Goal: Information Seeking & Learning: Learn about a topic

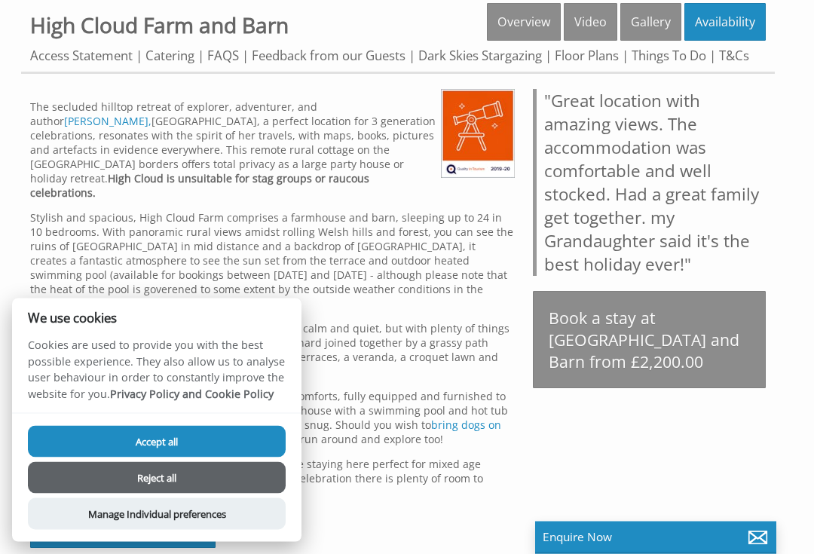
scroll to position [413, 0]
click at [170, 458] on button "Accept all" at bounding box center [157, 442] width 258 height 32
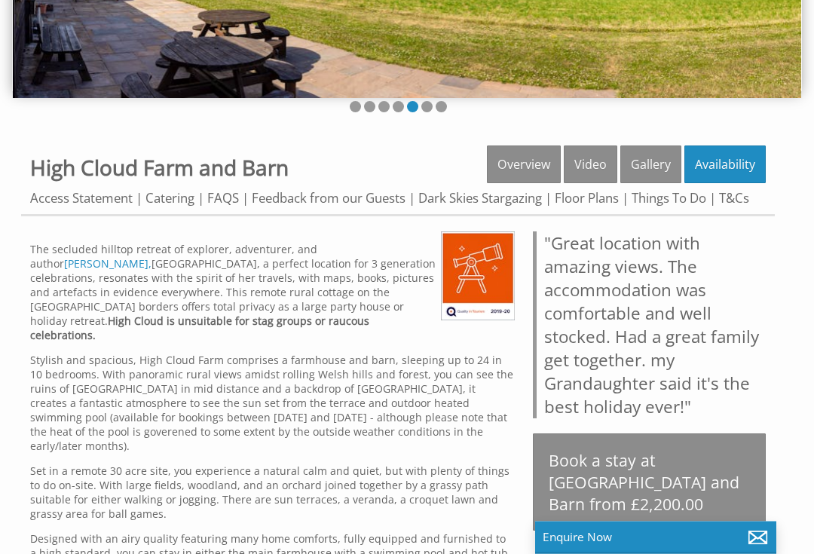
scroll to position [270, 0]
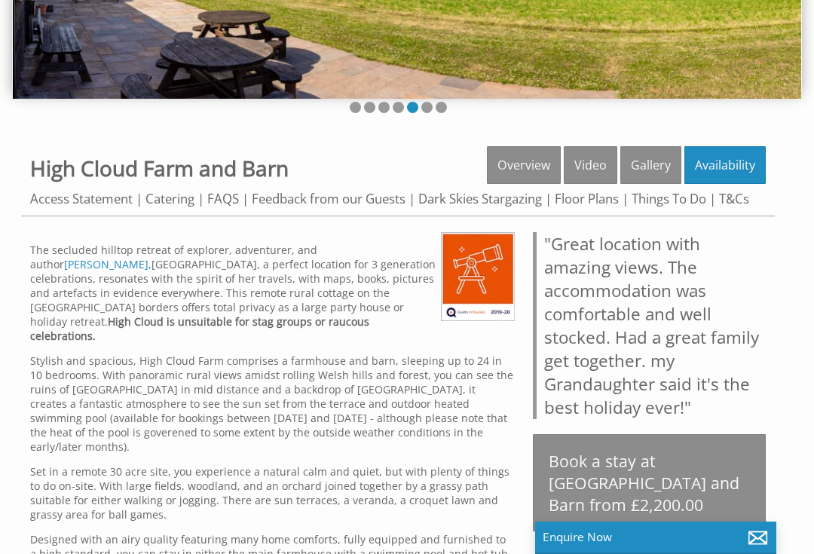
click at [537, 164] on link "Overview" at bounding box center [524, 165] width 74 height 38
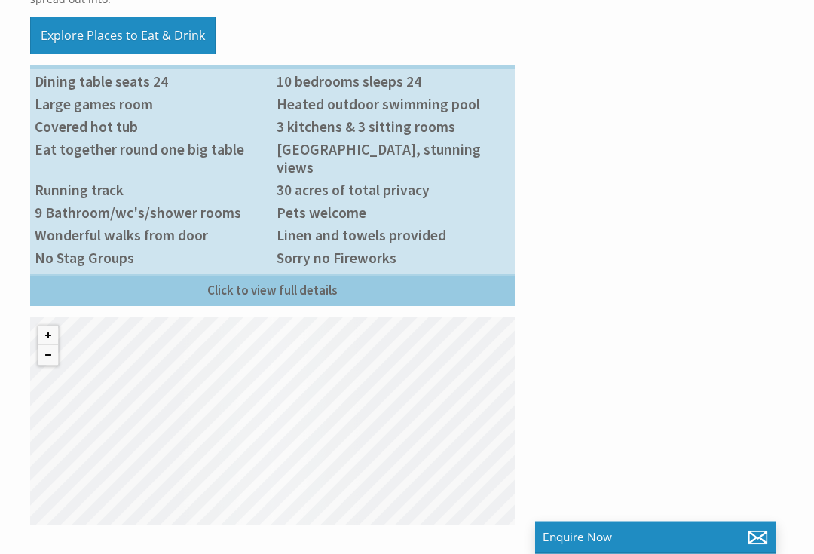
scroll to position [902, 0]
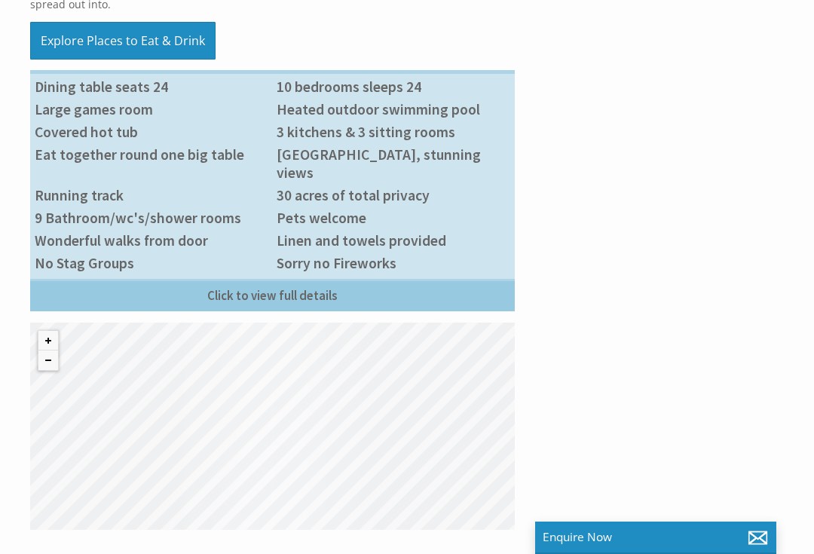
click at [136, 283] on link "Click to view full details" at bounding box center [272, 295] width 485 height 32
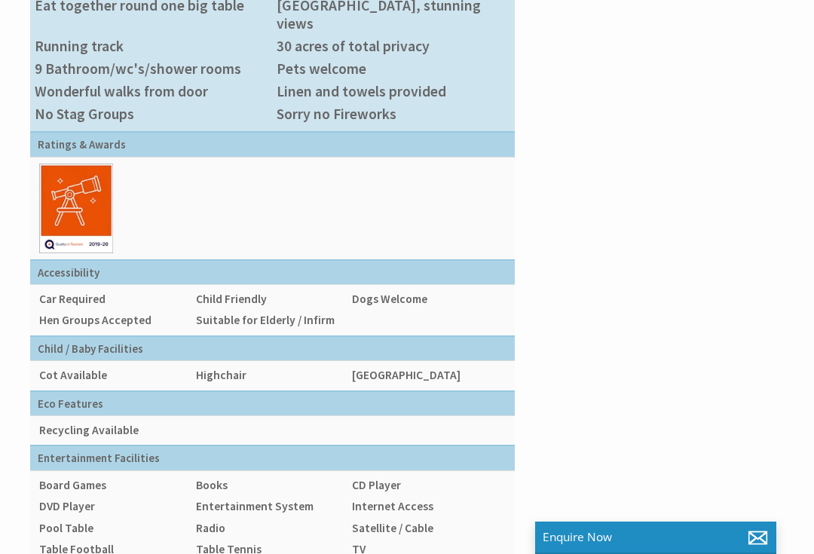
scroll to position [1045, 0]
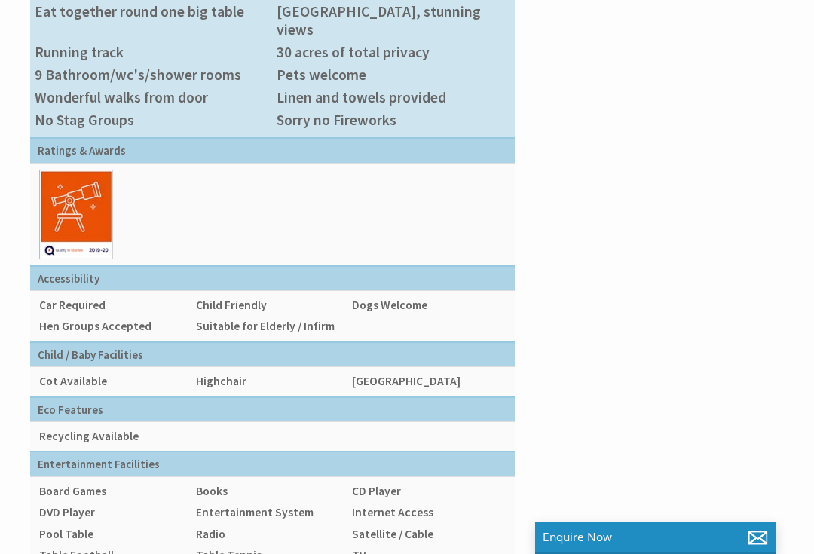
click at [70, 201] on img at bounding box center [76, 215] width 74 height 90
click at [77, 190] on img at bounding box center [76, 215] width 74 height 90
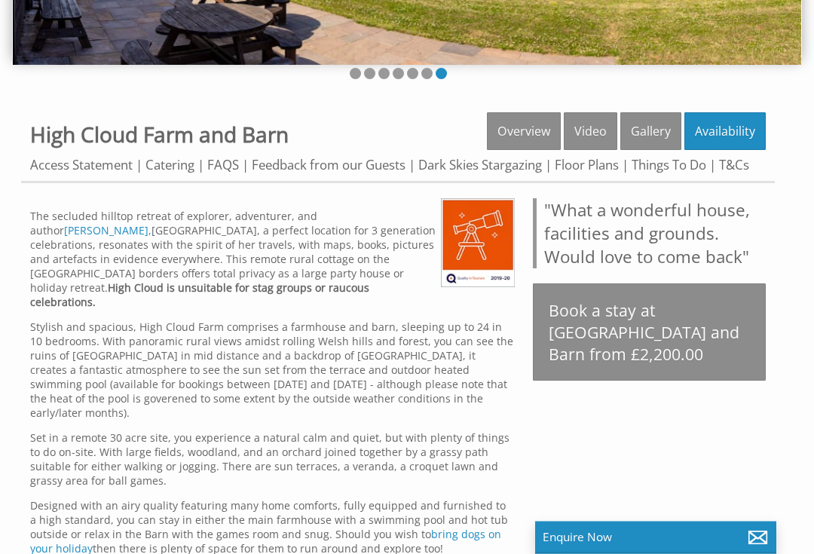
scroll to position [300, 0]
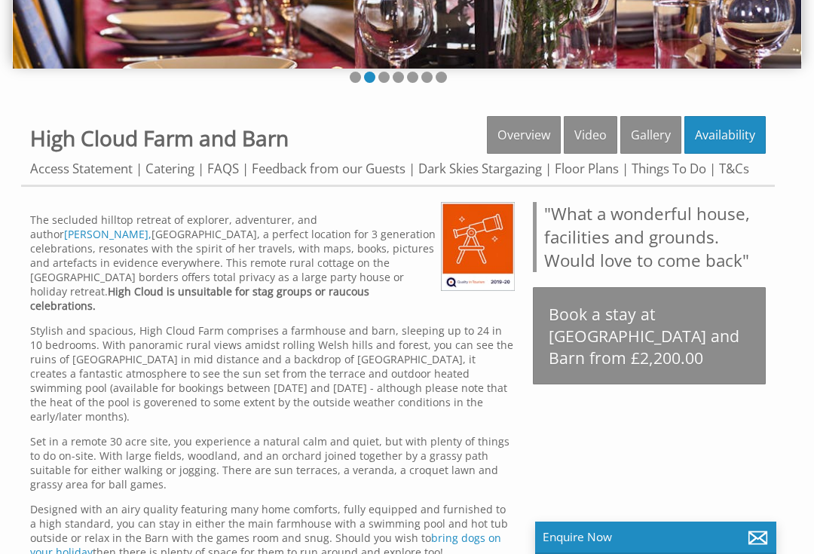
click at [654, 134] on link "Gallery" at bounding box center [650, 135] width 61 height 38
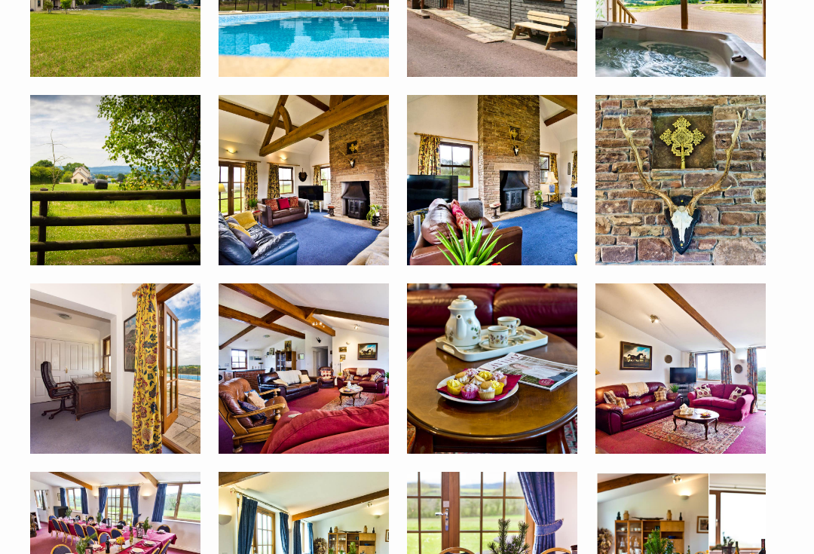
scroll to position [394, 0]
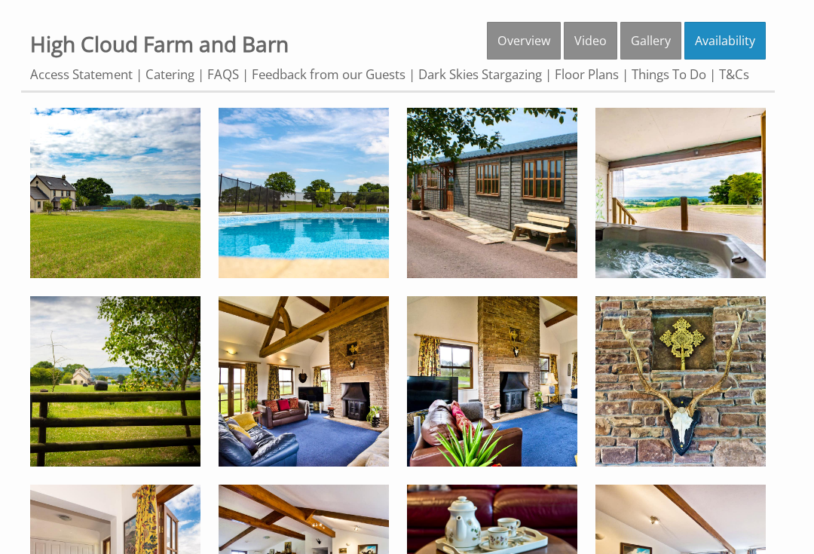
click at [72, 226] on img at bounding box center [115, 193] width 170 height 170
click at [601, 35] on link "Video" at bounding box center [591, 41] width 54 height 38
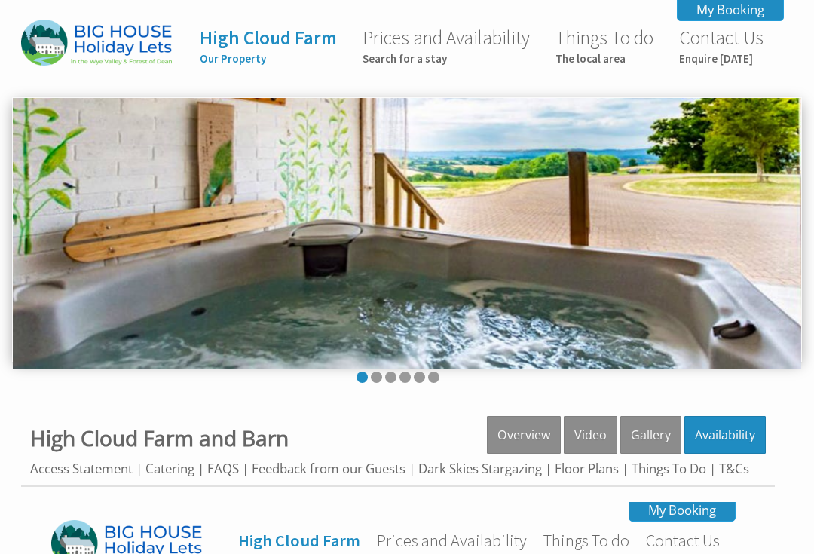
click at [102, 236] on img at bounding box center [407, 233] width 789 height 271
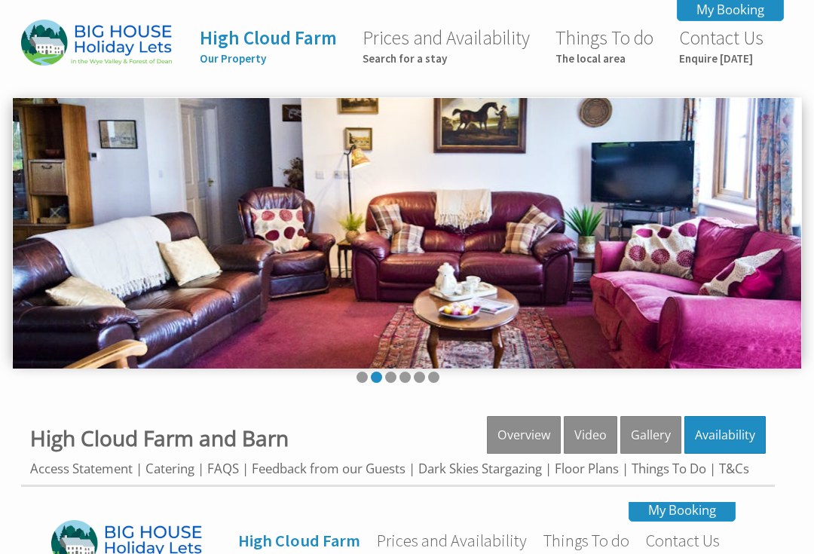
click at [599, 433] on link "Video" at bounding box center [591, 435] width 54 height 38
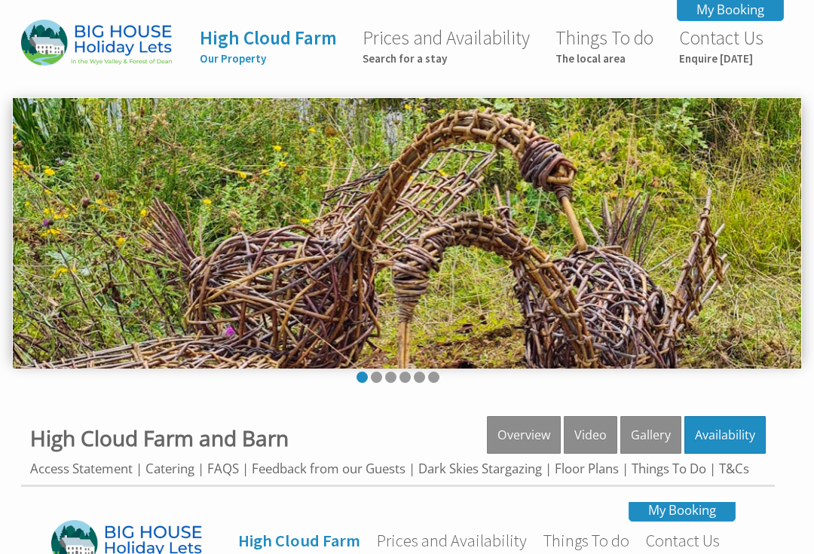
click at [96, 222] on img at bounding box center [407, 233] width 789 height 271
click at [596, 434] on link "Video" at bounding box center [591, 435] width 54 height 38
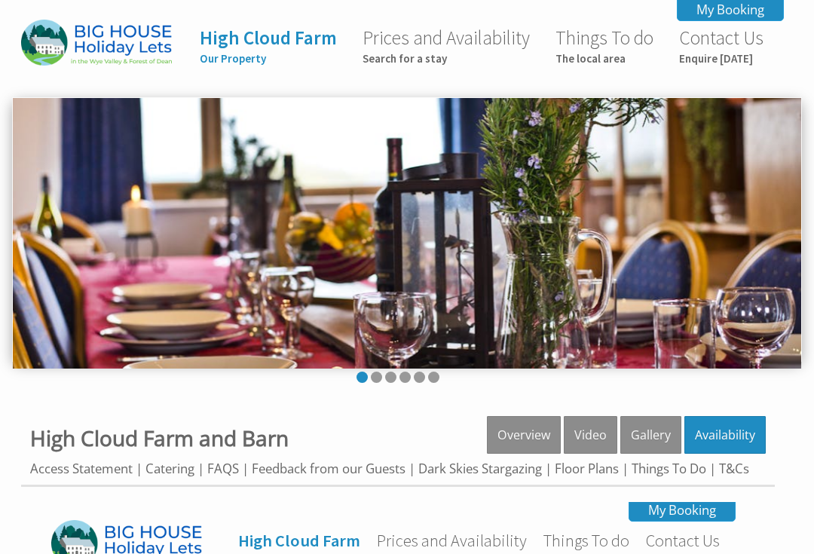
click at [590, 443] on link "Video" at bounding box center [591, 435] width 54 height 38
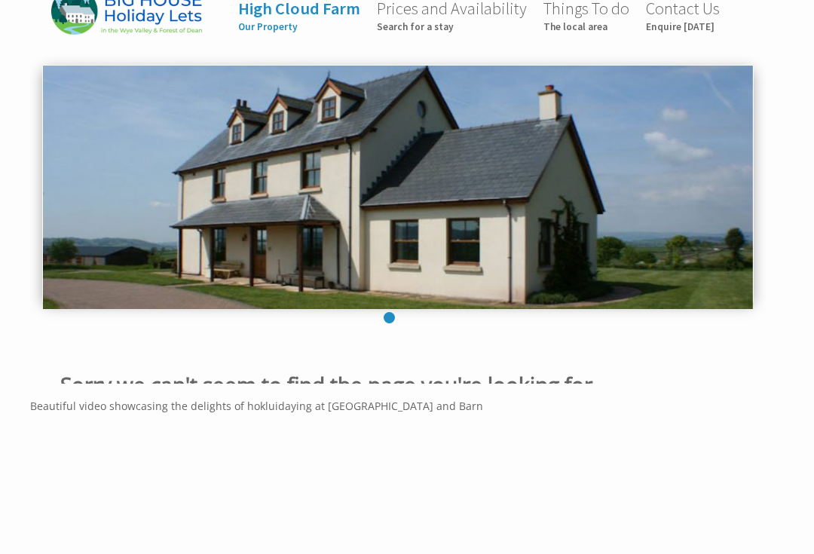
scroll to position [532, 0]
click at [625, 271] on img at bounding box center [398, 188] width 710 height 244
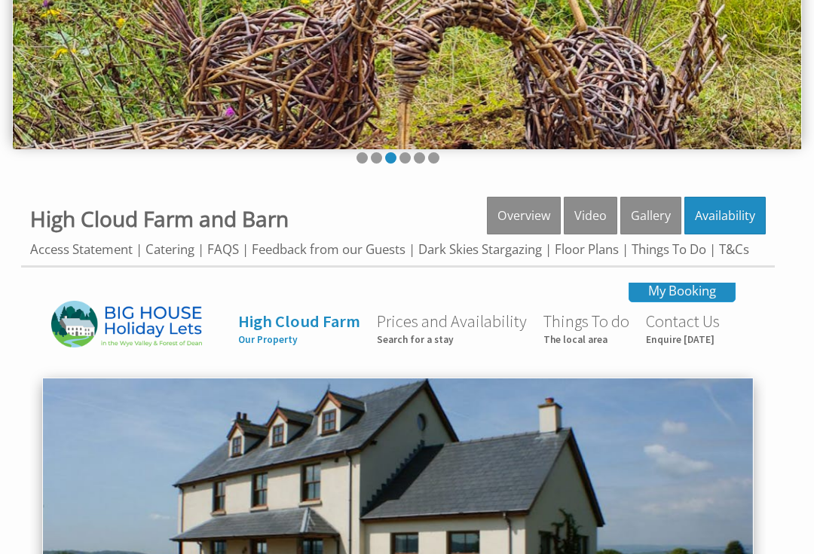
scroll to position [216, 0]
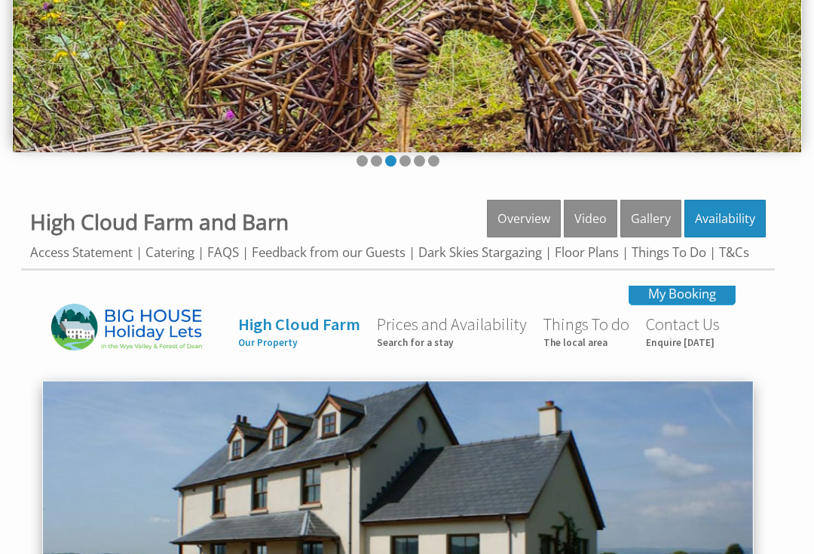
click at [597, 225] on link "Video" at bounding box center [591, 219] width 54 height 38
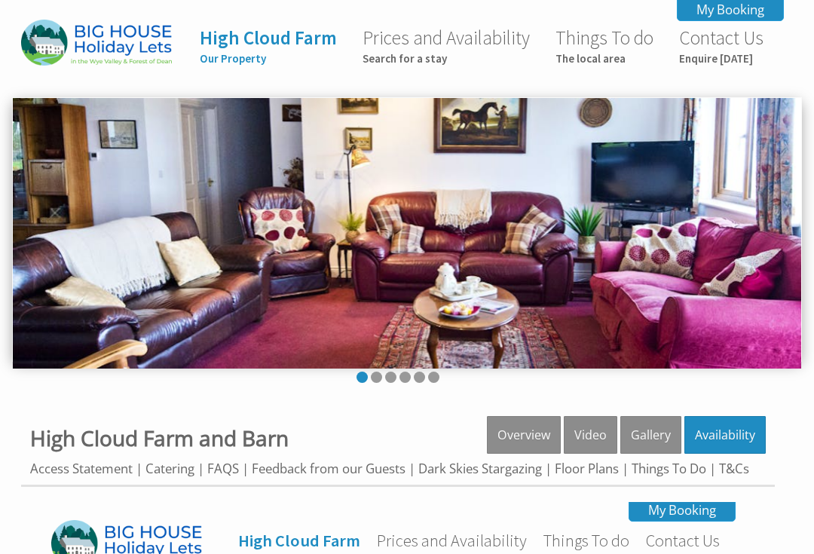
click at [682, 271] on img at bounding box center [407, 233] width 789 height 271
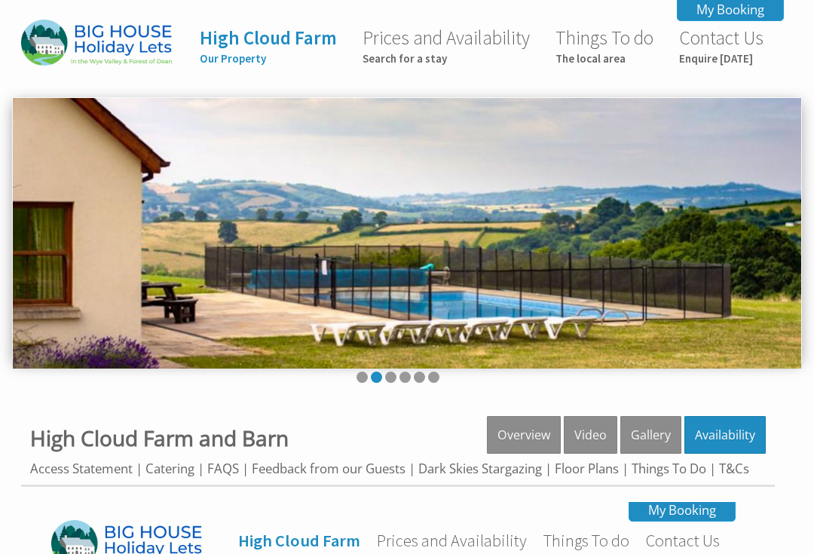
click at [797, 244] on img at bounding box center [407, 233] width 789 height 271
click at [792, 244] on img at bounding box center [407, 233] width 789 height 271
click at [597, 437] on link "Video" at bounding box center [591, 435] width 54 height 38
click at [655, 440] on link "Gallery" at bounding box center [650, 435] width 61 height 38
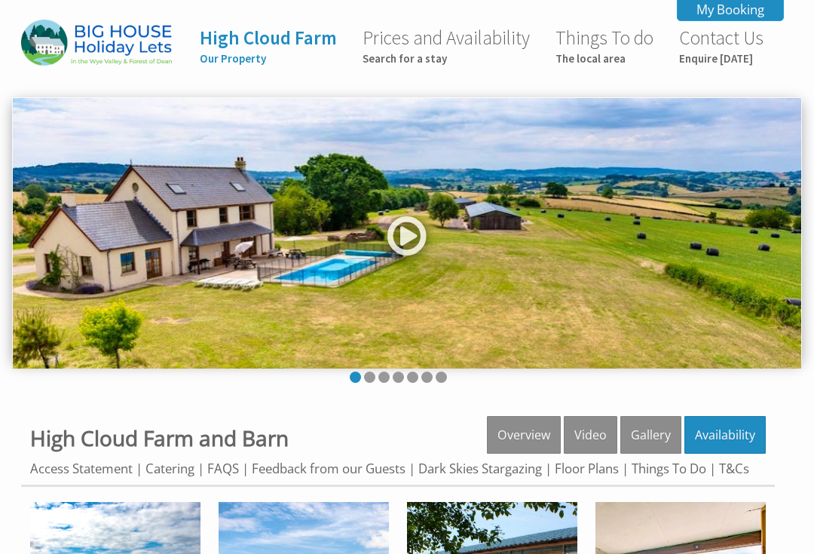
click at [415, 234] on link at bounding box center [406, 241] width 45 height 62
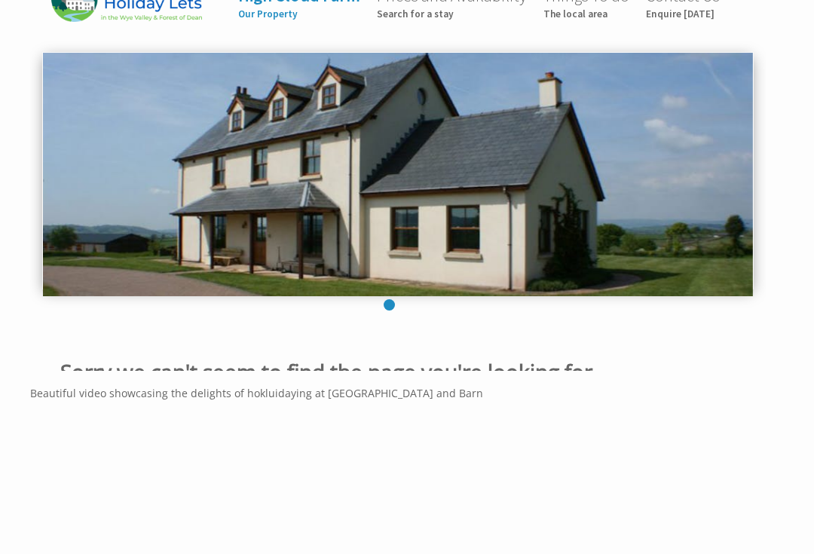
click at [430, 242] on img at bounding box center [398, 176] width 710 height 244
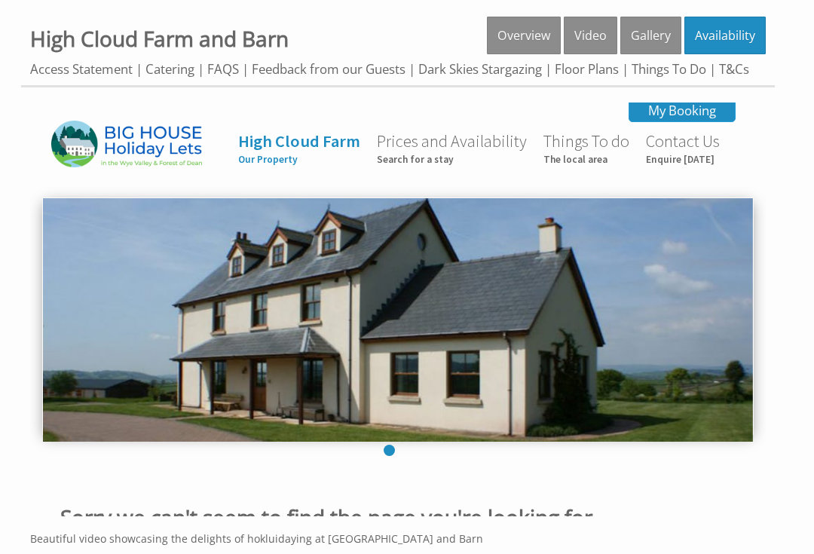
click at [661, 41] on link "Gallery" at bounding box center [650, 36] width 61 height 38
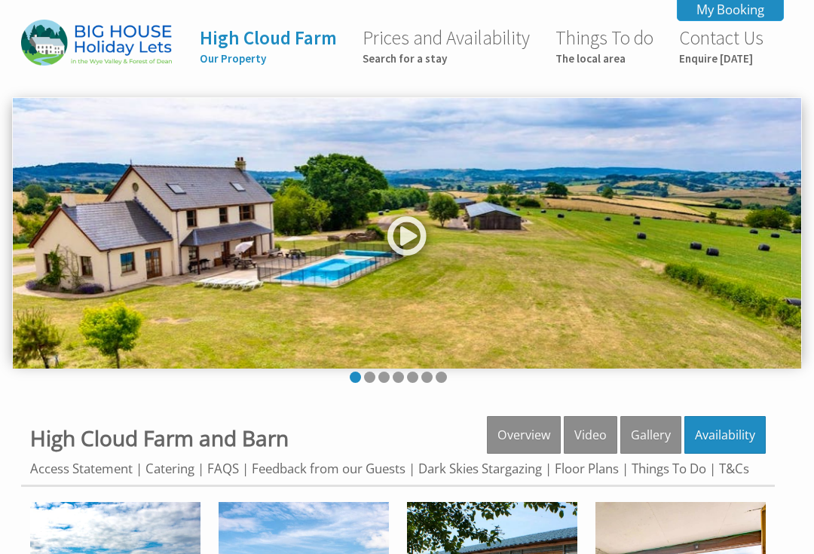
click at [739, 346] on img at bounding box center [407, 233] width 789 height 271
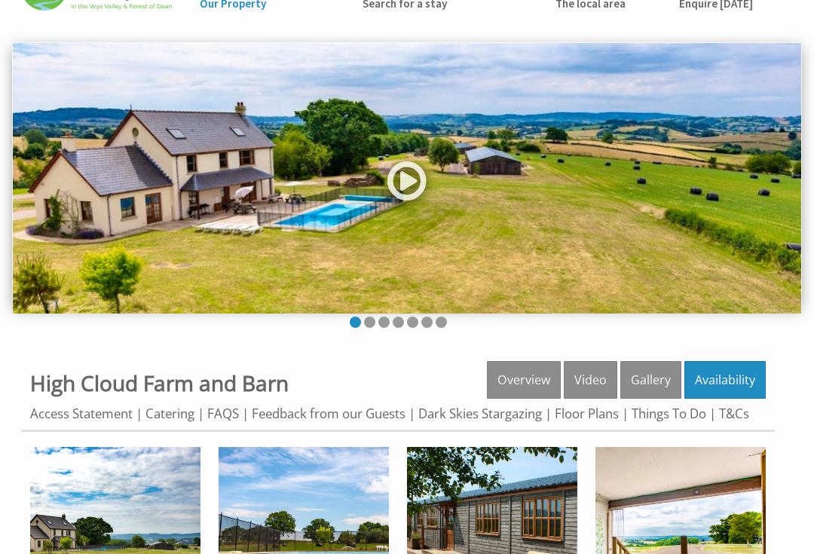
scroll to position [56, 0]
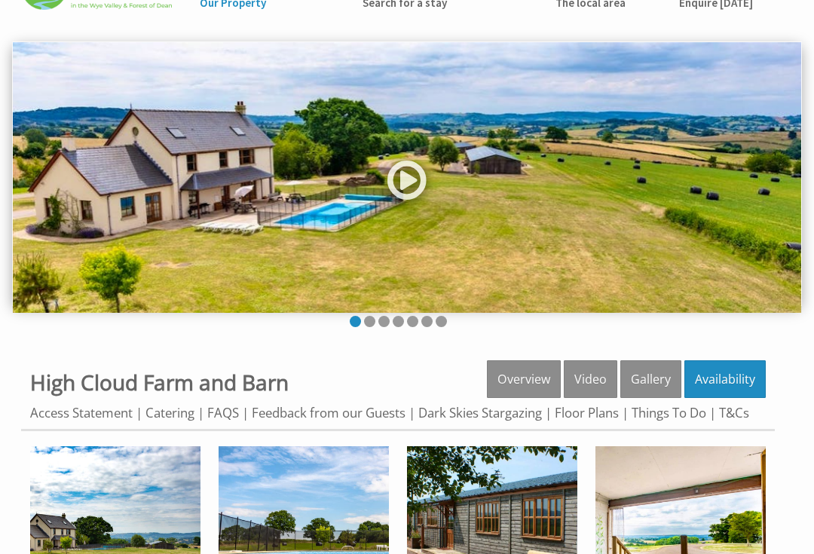
click at [597, 388] on link "Video" at bounding box center [591, 379] width 54 height 38
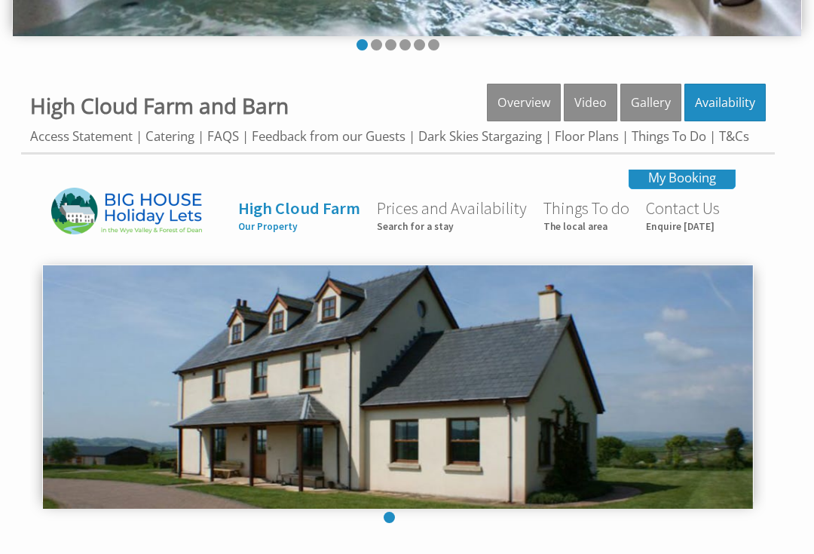
scroll to position [341, 0]
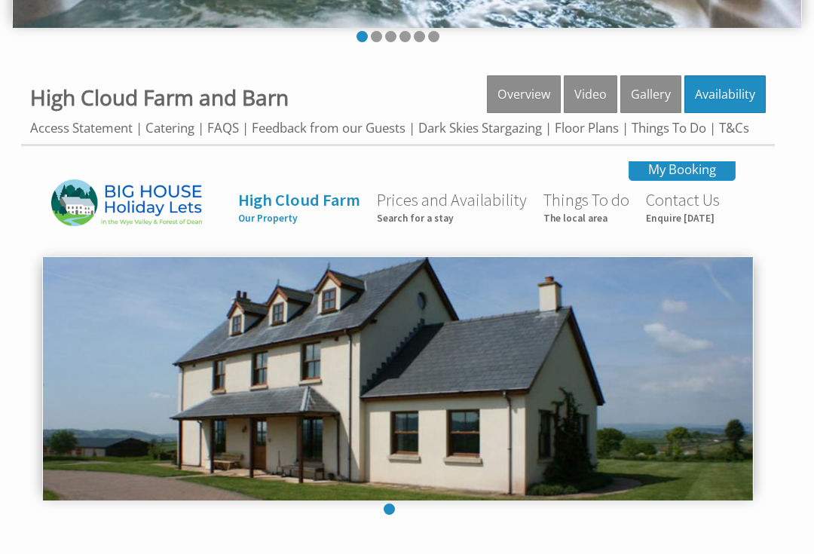
click at [659, 96] on link "Gallery" at bounding box center [650, 94] width 61 height 38
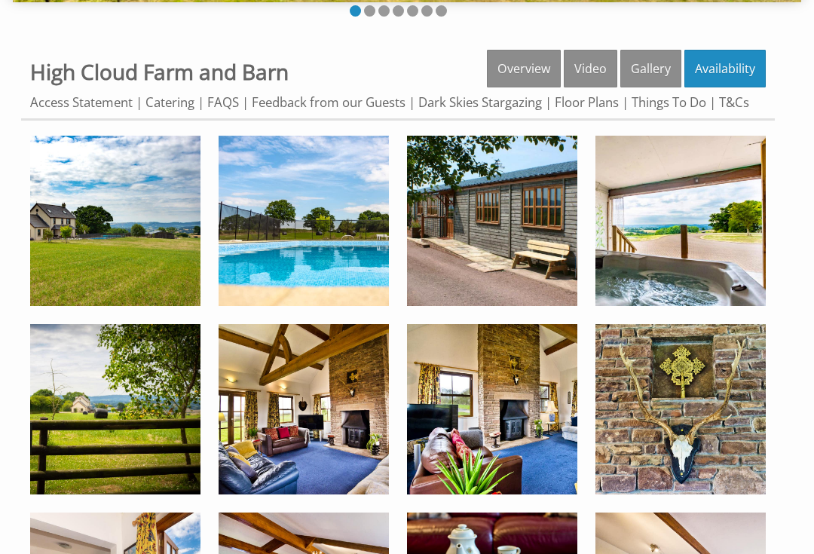
scroll to position [366, 0]
click at [90, 253] on img at bounding box center [115, 221] width 170 height 170
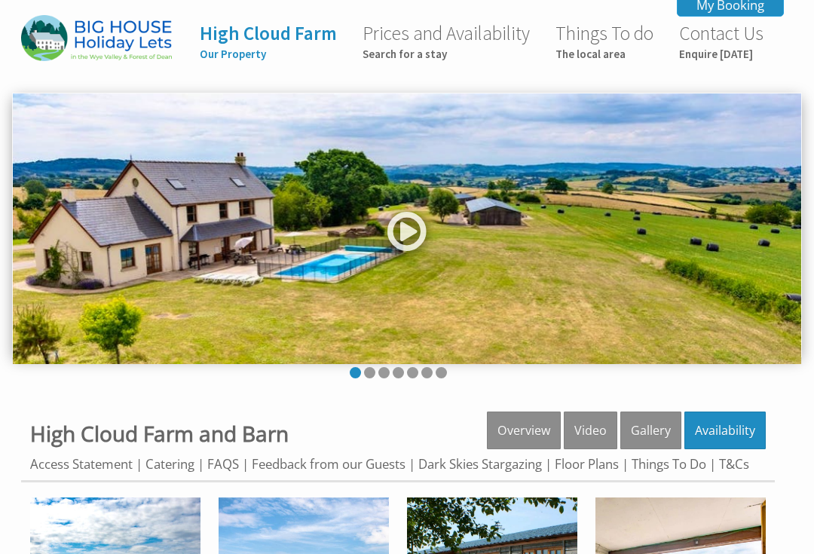
scroll to position [0, 0]
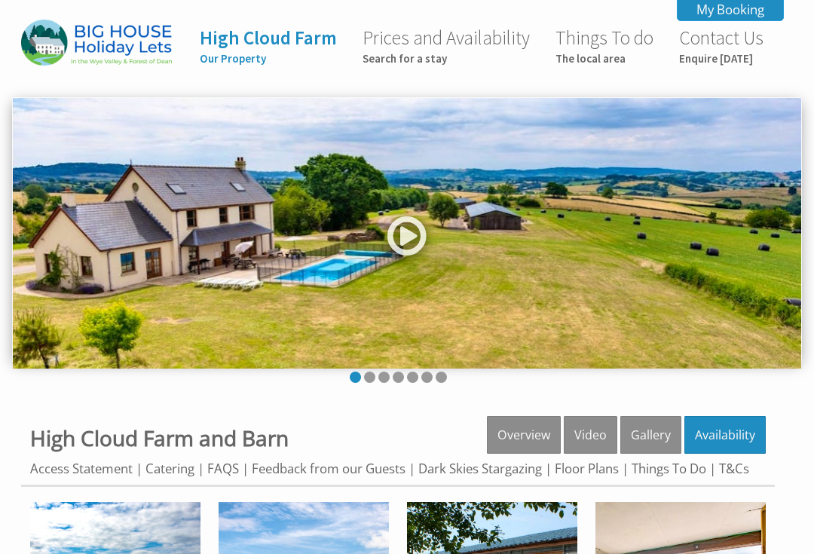
click at [531, 434] on link "Overview" at bounding box center [524, 435] width 74 height 38
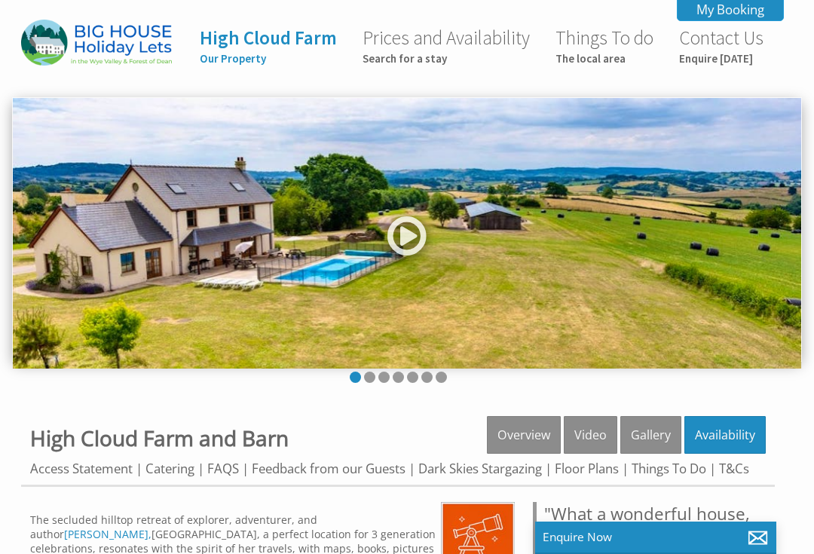
click at [525, 441] on link "Overview" at bounding box center [524, 435] width 74 height 38
click at [531, 440] on link "Overview" at bounding box center [524, 435] width 74 height 38
click at [530, 442] on link "Overview" at bounding box center [524, 435] width 74 height 38
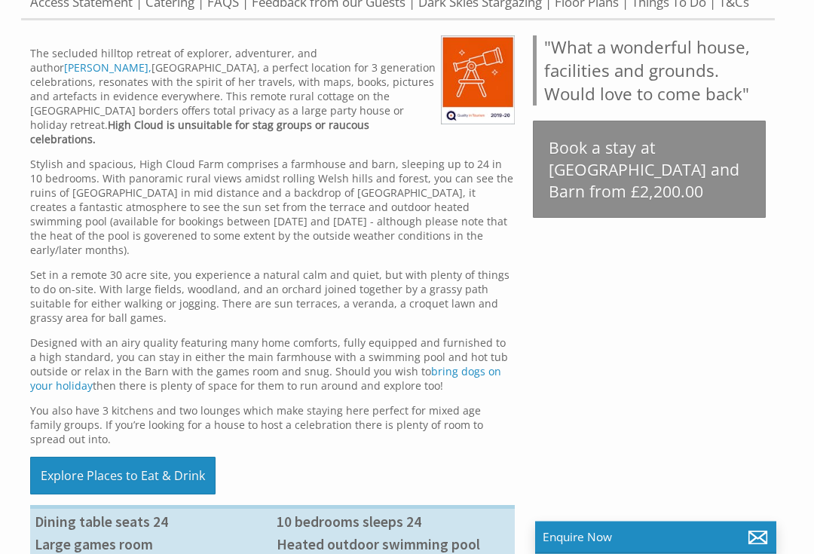
scroll to position [541, 0]
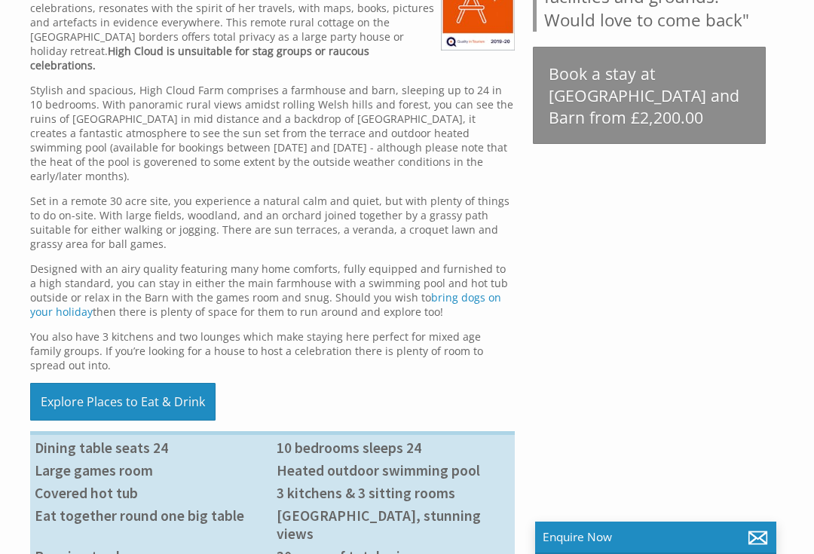
click at [98, 390] on link "Explore Places to Eat & Drink" at bounding box center [122, 402] width 185 height 38
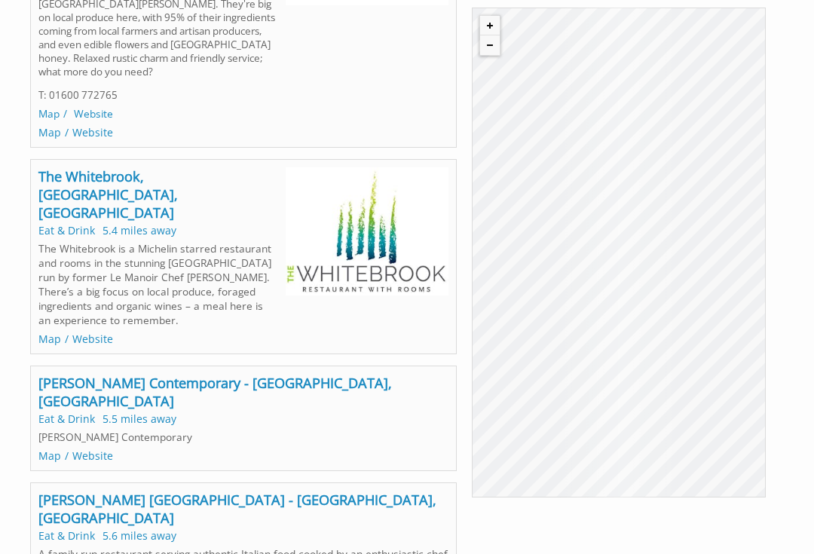
scroll to position [1103, 0]
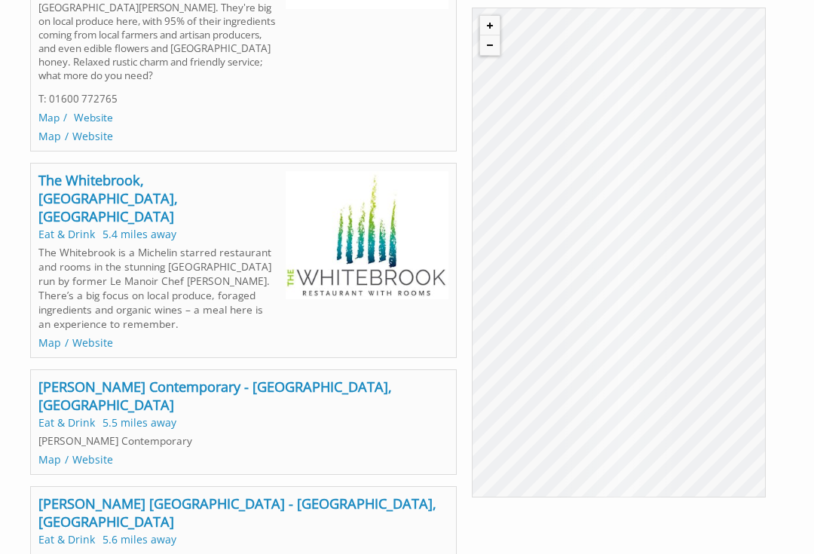
click at [92, 378] on link "[PERSON_NAME] Contemporary - [GEOGRAPHIC_DATA], [GEOGRAPHIC_DATA]" at bounding box center [215, 396] width 354 height 36
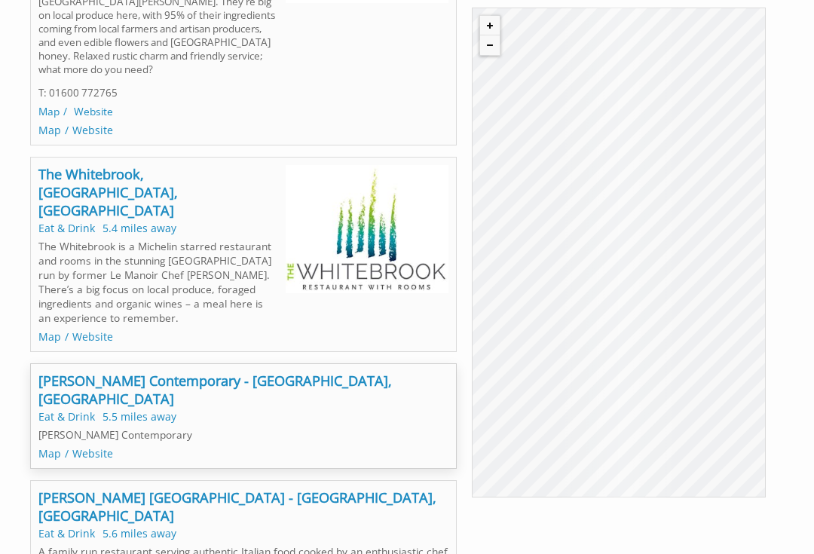
scroll to position [1110, 0]
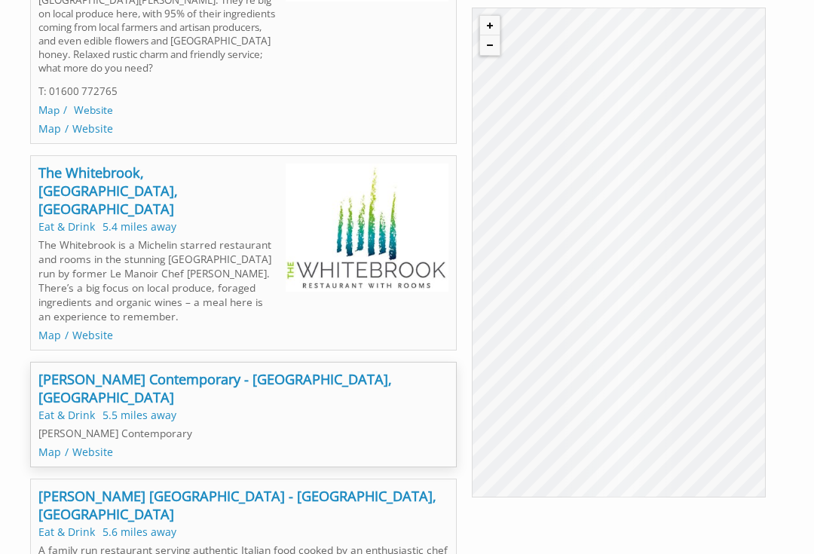
click at [100, 445] on link "Website" at bounding box center [92, 452] width 41 height 14
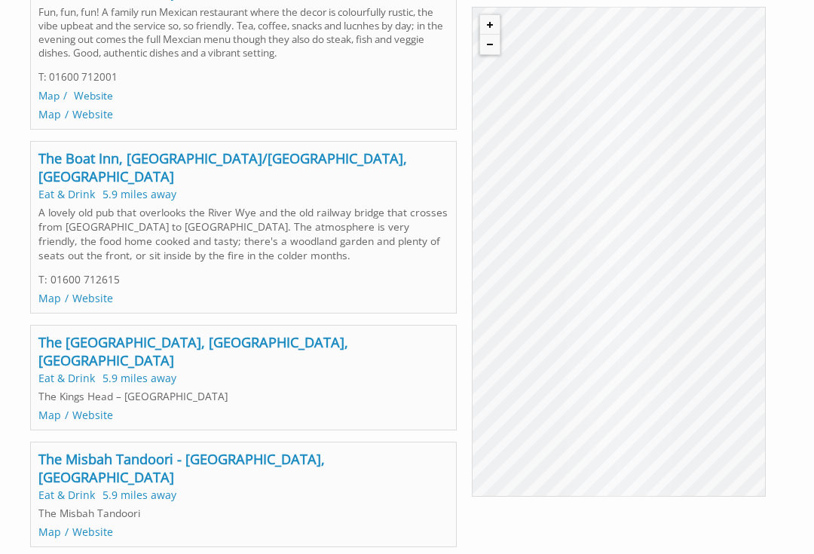
scroll to position [2041, 0]
click at [87, 525] on link "Website" at bounding box center [92, 532] width 41 height 14
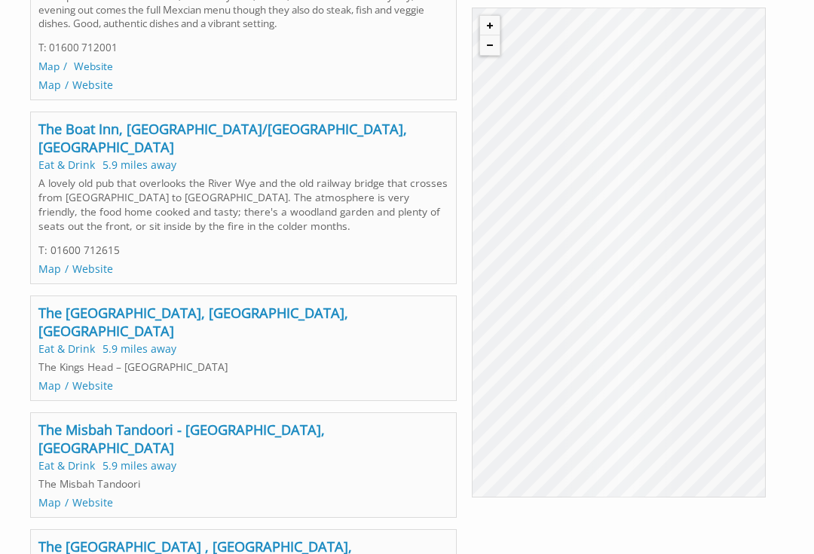
scroll to position [2044, 0]
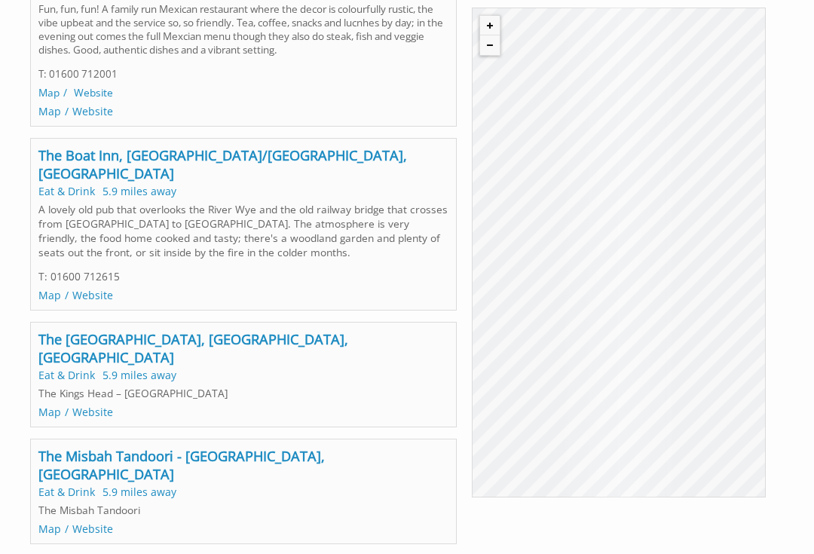
click at [11, 239] on div "Properties [GEOGRAPHIC_DATA] and Barn Overview Video Gallery Availability Acces…" at bounding box center [407, 260] width 796 height 3776
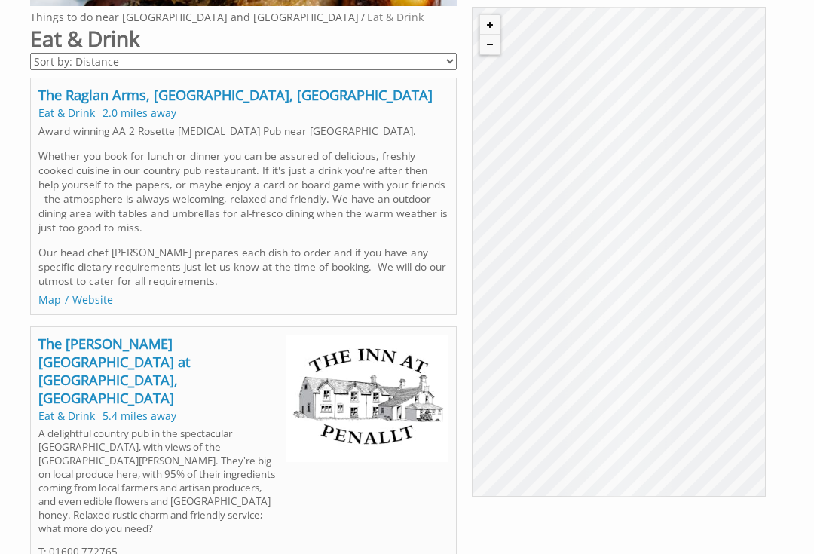
scroll to position [0, 0]
